Goal: Task Accomplishment & Management: Manage account settings

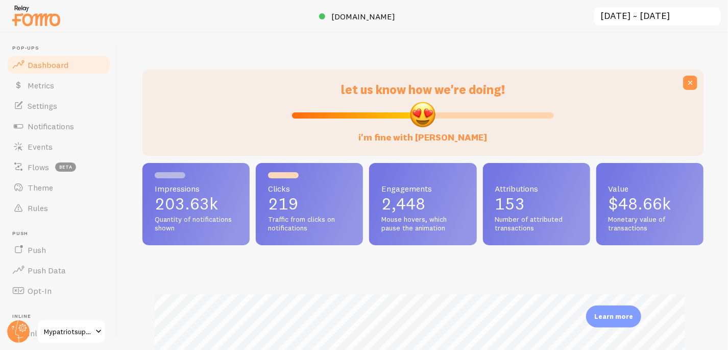
click at [650, 17] on input "2025-08-24 ~ 2025-09-23" at bounding box center [657, 16] width 129 height 21
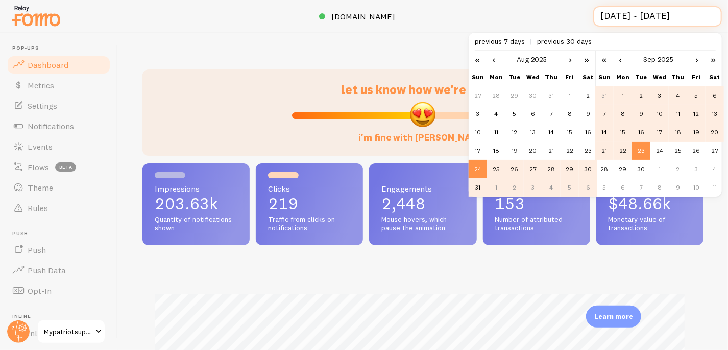
scroll to position [0, 1]
click at [497, 168] on td "25" at bounding box center [496, 169] width 18 height 18
click at [569, 56] on link "›" at bounding box center [570, 59] width 15 height 17
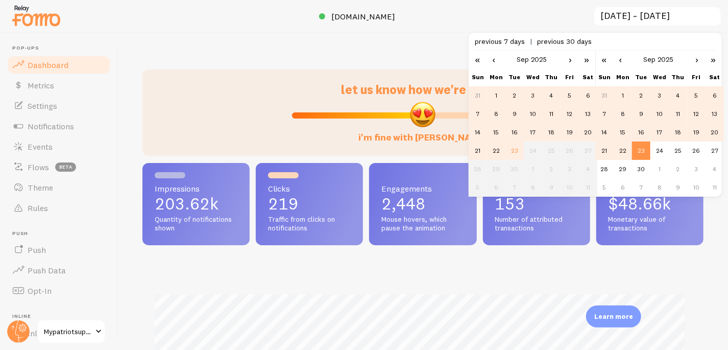
click at [495, 150] on td "22" at bounding box center [496, 150] width 18 height 18
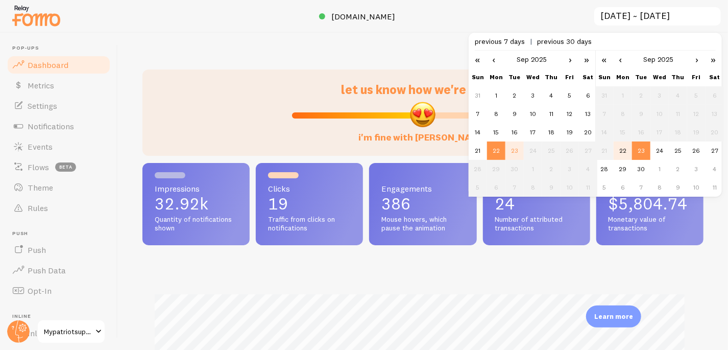
click at [643, 150] on td "23" at bounding box center [641, 150] width 18 height 18
click at [480, 149] on td "21" at bounding box center [478, 150] width 18 height 18
click at [622, 150] on td "22" at bounding box center [623, 150] width 18 height 18
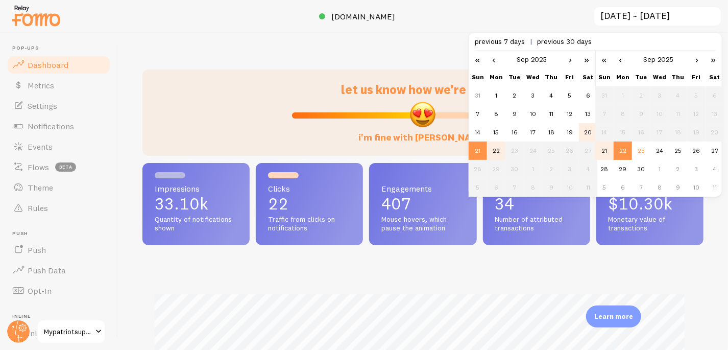
click at [590, 129] on td "20" at bounding box center [588, 132] width 18 height 18
click at [606, 149] on td "21" at bounding box center [604, 150] width 18 height 18
click at [586, 131] on td "20" at bounding box center [588, 132] width 18 height 18
click at [718, 128] on td "20" at bounding box center [715, 132] width 18 height 18
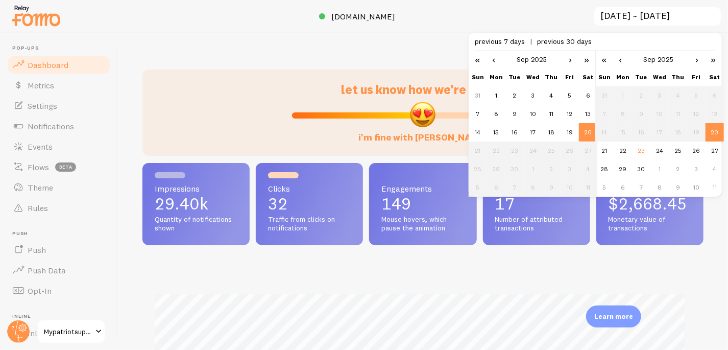
click at [474, 150] on td "21" at bounding box center [478, 150] width 18 height 18
click at [607, 151] on td "21" at bounding box center [604, 150] width 18 height 18
click at [478, 151] on td "21" at bounding box center [478, 150] width 18 height 18
click at [625, 149] on td "22" at bounding box center [623, 150] width 18 height 18
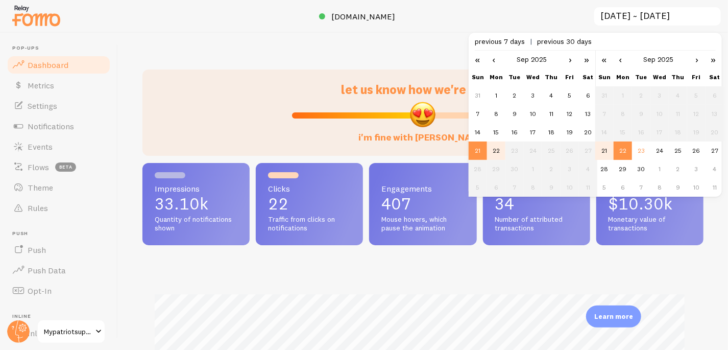
click at [496, 151] on td "22" at bounding box center [496, 150] width 18 height 18
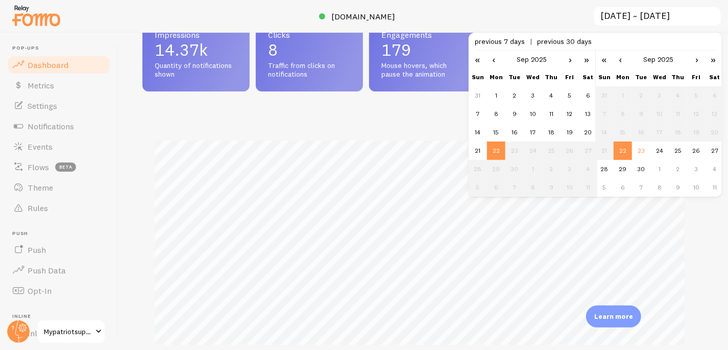
scroll to position [153, 0]
click at [571, 130] on td "19" at bounding box center [570, 132] width 18 height 18
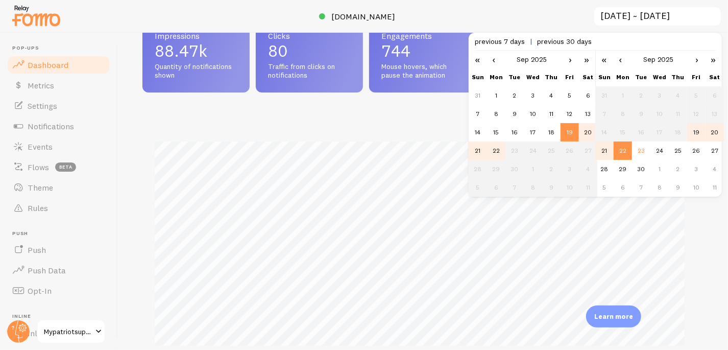
scroll to position [268, 555]
click at [696, 130] on td "19" at bounding box center [696, 132] width 18 height 18
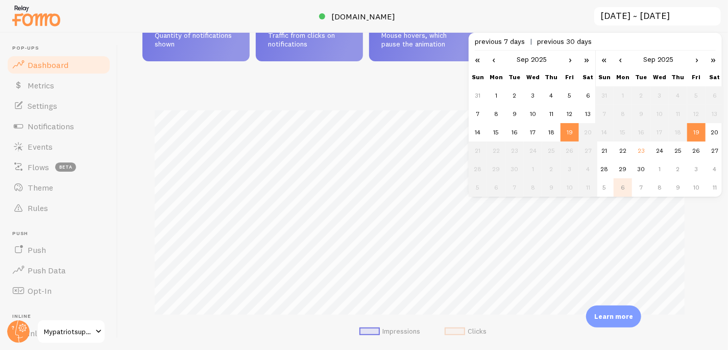
scroll to position [150, 0]
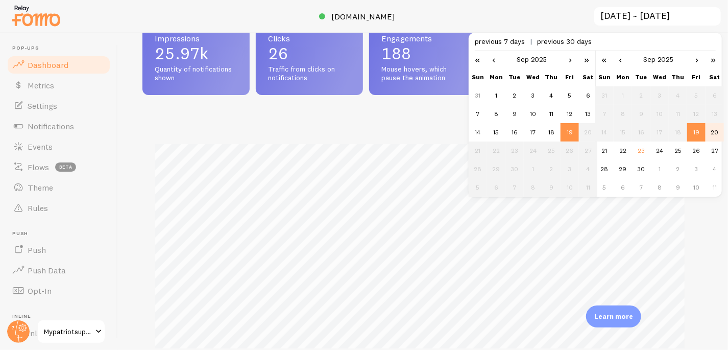
click at [712, 132] on td "20" at bounding box center [715, 132] width 18 height 18
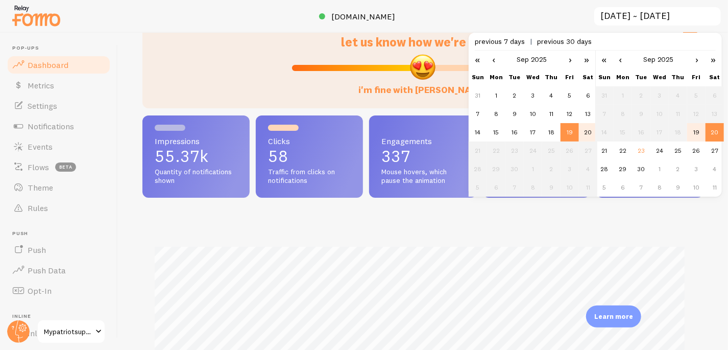
scroll to position [0, 0]
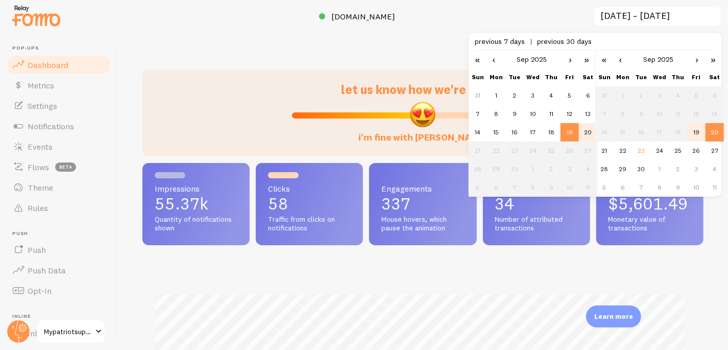
click at [587, 130] on td "20" at bounding box center [588, 132] width 18 height 18
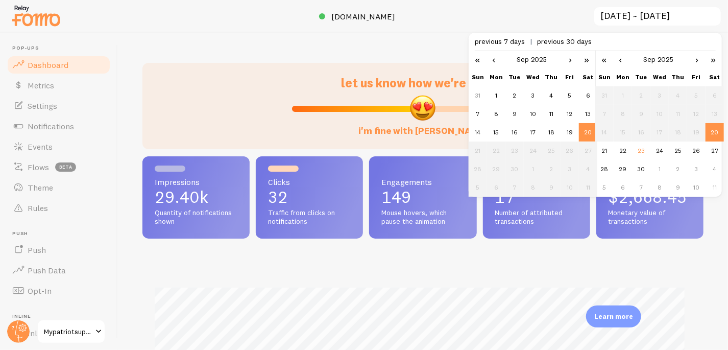
scroll to position [16, 0]
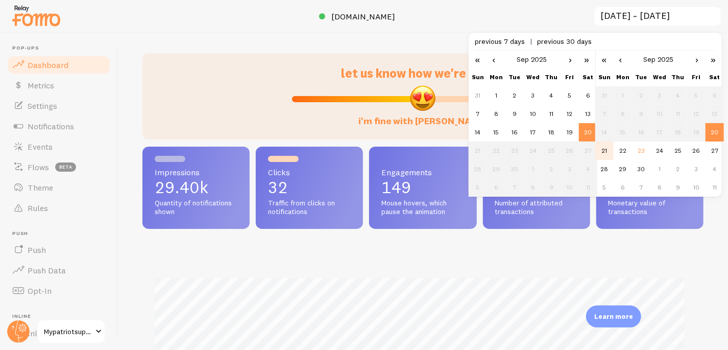
click at [604, 150] on td "21" at bounding box center [604, 150] width 18 height 18
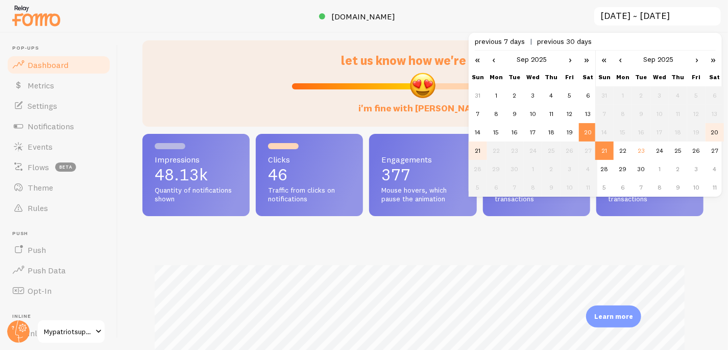
scroll to position [0, 0]
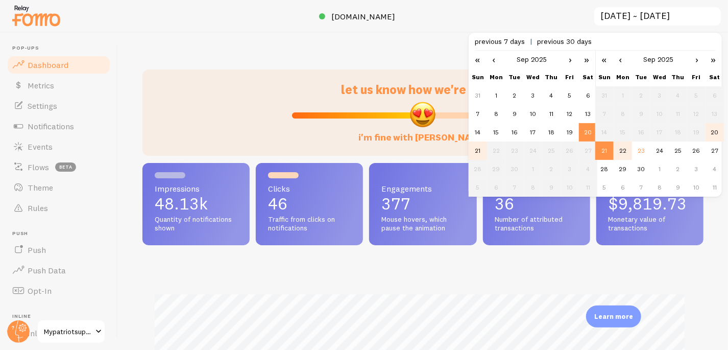
click at [623, 150] on td "22" at bounding box center [623, 150] width 18 height 18
click at [479, 150] on td "21" at bounding box center [478, 150] width 18 height 18
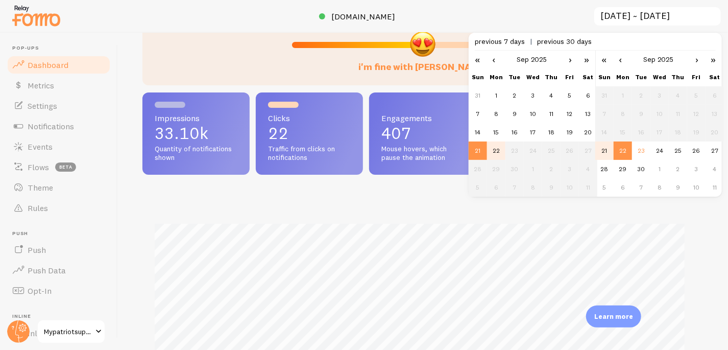
scroll to position [82, 0]
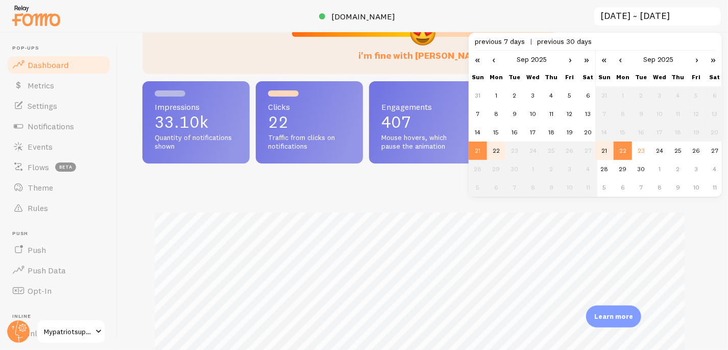
click at [494, 148] on td "22" at bounding box center [496, 150] width 18 height 18
click at [641, 151] on td "23" at bounding box center [641, 150] width 18 height 18
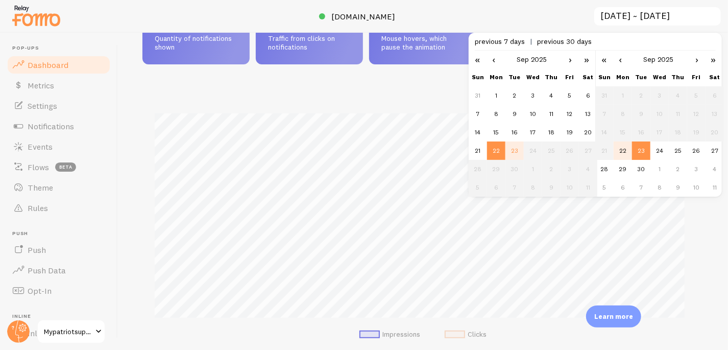
scroll to position [0, 0]
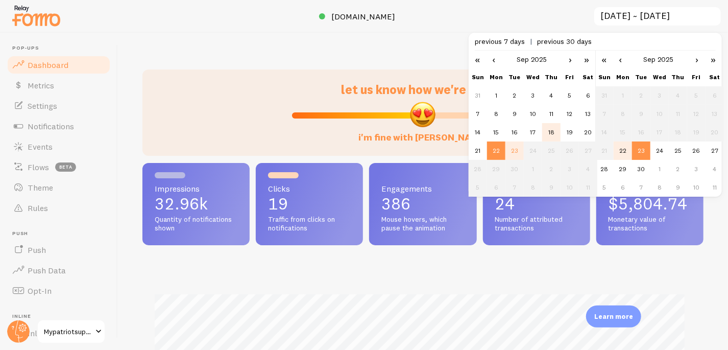
click at [551, 130] on td "18" at bounding box center [551, 132] width 18 height 18
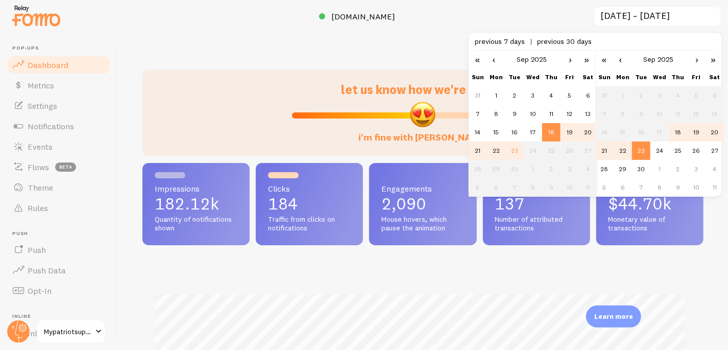
scroll to position [268, 555]
click at [516, 150] on td "23" at bounding box center [515, 150] width 18 height 18
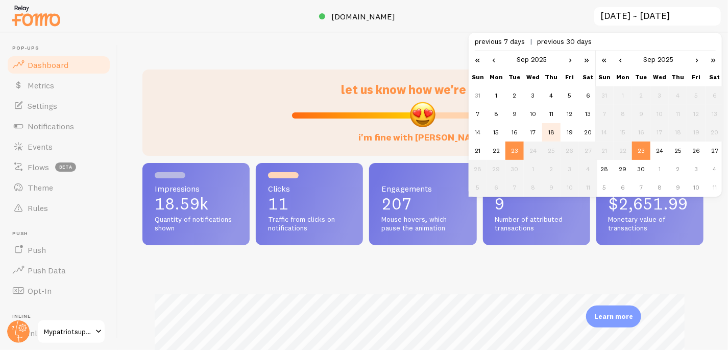
click at [548, 131] on td "18" at bounding box center [551, 132] width 18 height 18
type input "2025-09-18 ~ 2025-09-23"
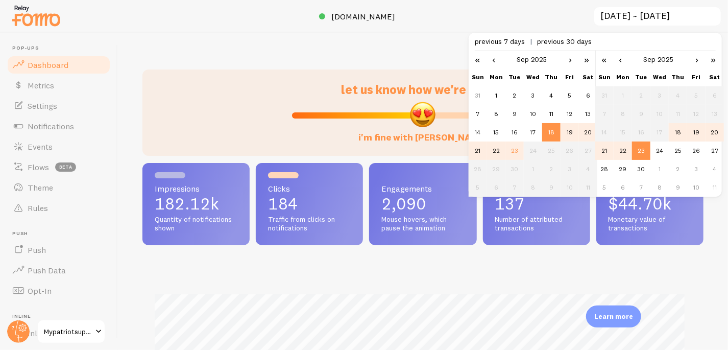
click at [641, 151] on td "23" at bounding box center [641, 150] width 18 height 18
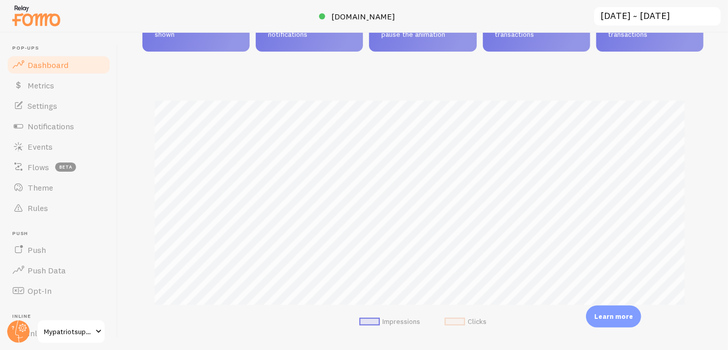
scroll to position [19, 0]
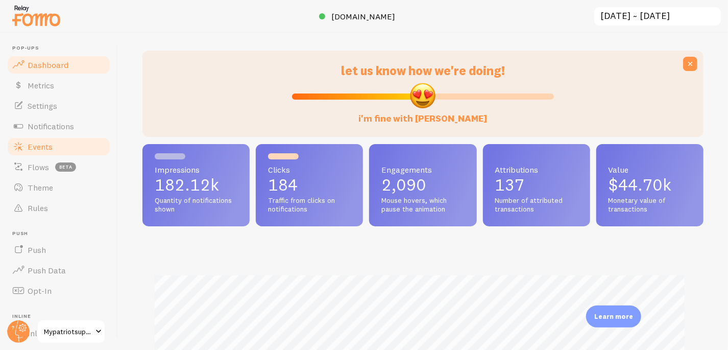
click at [58, 143] on link "Events" at bounding box center [58, 146] width 105 height 20
